Goal: Information Seeking & Learning: Learn about a topic

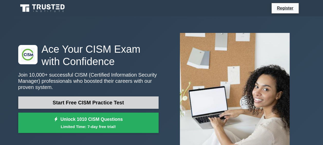
click at [84, 102] on link "Start Free CISM Practice Test" at bounding box center [88, 102] width 140 height 12
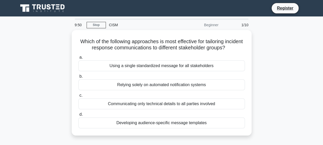
click at [34, 86] on div "Which of the following approaches is most effective for tailoring incident resp…" at bounding box center [161, 86] width 293 height 112
click at [90, 30] on div "Which of the following approaches is most effective for tailoring incident resp…" at bounding box center [162, 82] width 180 height 105
click at [93, 25] on link "Stop" at bounding box center [96, 25] width 19 height 6
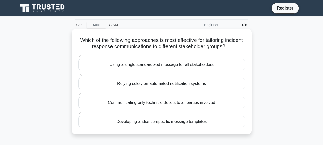
click at [133, 123] on div "Developing audience-specific message templates" at bounding box center [161, 121] width 167 height 11
click at [78, 115] on input "d. Developing audience-specific message templates" at bounding box center [78, 113] width 0 height 3
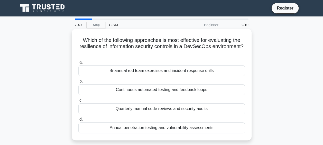
click at [126, 91] on div "Continuous automated testing and feedback loops" at bounding box center [161, 89] width 167 height 11
click at [78, 83] on input "b. Continuous automated testing and feedback loops" at bounding box center [78, 81] width 0 height 3
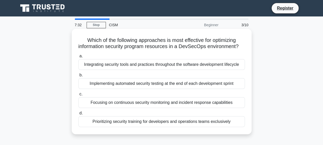
click at [126, 89] on div "Implementing automated security testing at the end of each development sprint" at bounding box center [161, 83] width 167 height 11
click at [78, 77] on input "b. Implementing automated security testing at the end of each development sprint" at bounding box center [78, 75] width 0 height 3
